Goal: Information Seeking & Learning: Find contact information

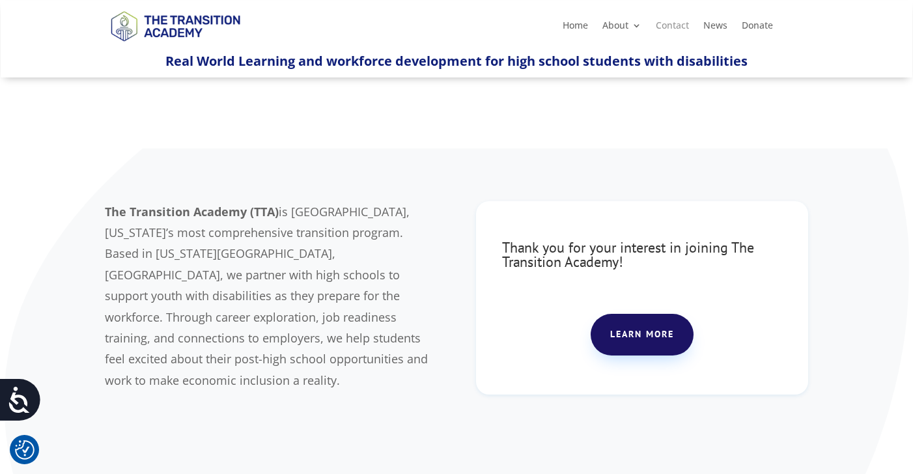
click at [667, 26] on link "Contact" at bounding box center [671, 28] width 33 height 14
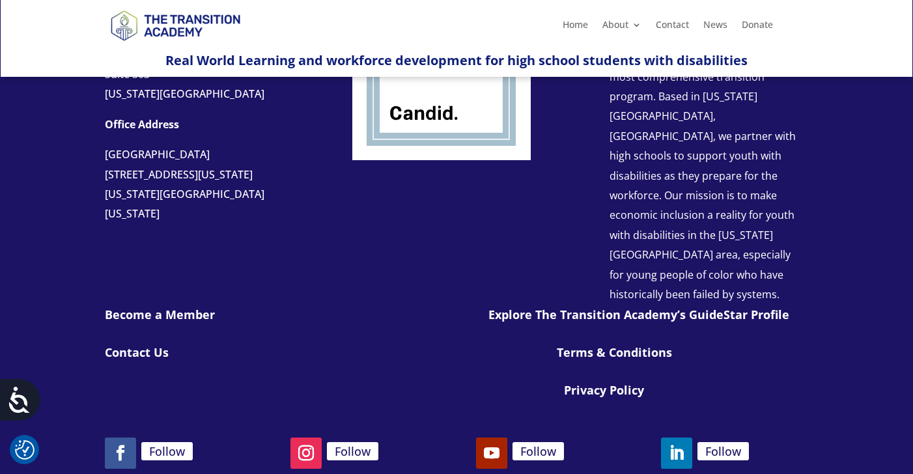
scroll to position [518, 0]
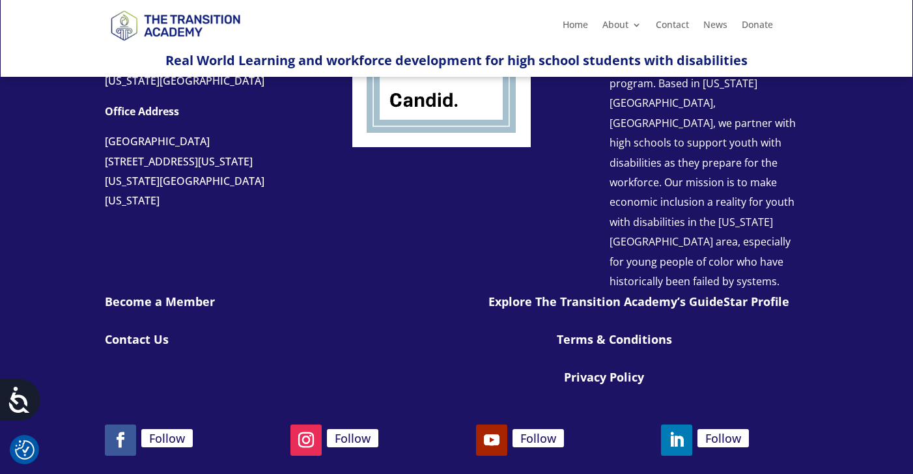
click at [143, 331] on link "Contact Us" at bounding box center [137, 339] width 64 height 16
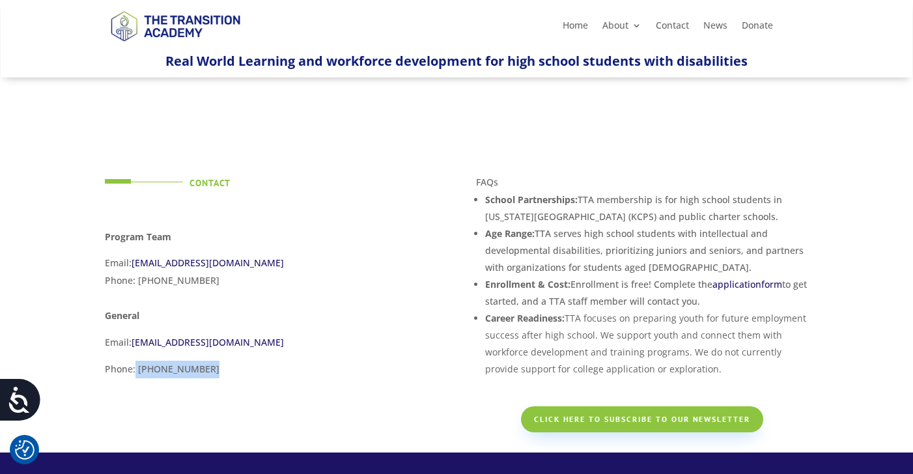
drag, startPoint x: 207, startPoint y: 371, endPoint x: 137, endPoint y: 374, distance: 69.7
click at [136, 372] on p "Phone: [PHONE_NUMBER]" at bounding box center [271, 374] width 332 height 27
click at [204, 369] on p "Phone: [PHONE_NUMBER]" at bounding box center [271, 374] width 332 height 27
drag, startPoint x: 202, startPoint y: 369, endPoint x: 138, endPoint y: 369, distance: 63.8
click at [138, 369] on p "Phone: [PHONE_NUMBER]" at bounding box center [271, 374] width 332 height 27
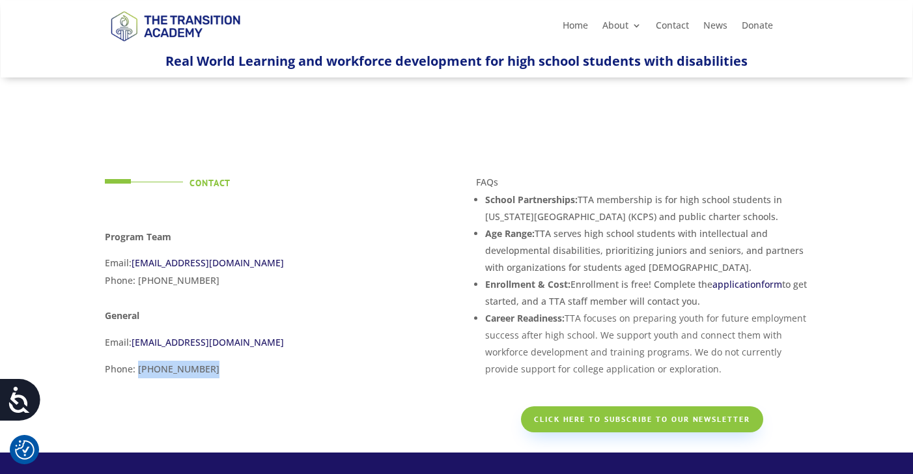
copy p "(816) 837-0744"
